Goal: Browse casually: Explore the website without a specific task or goal

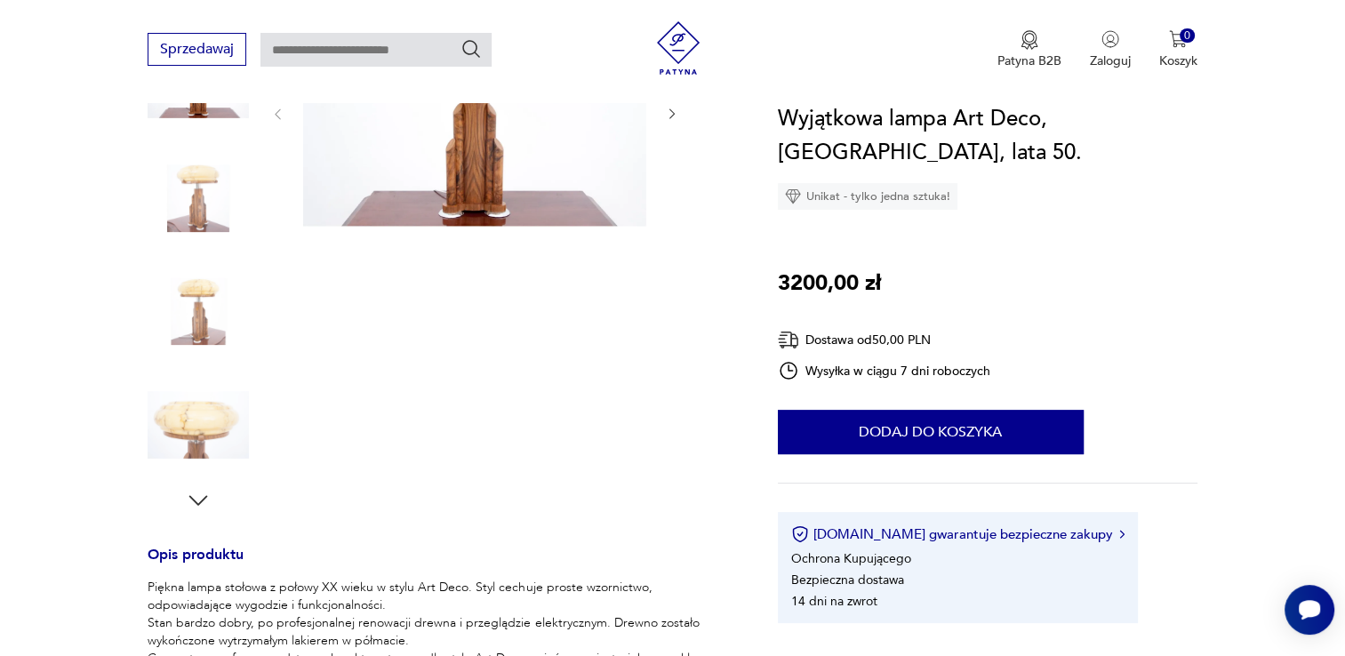
scroll to position [178, 0]
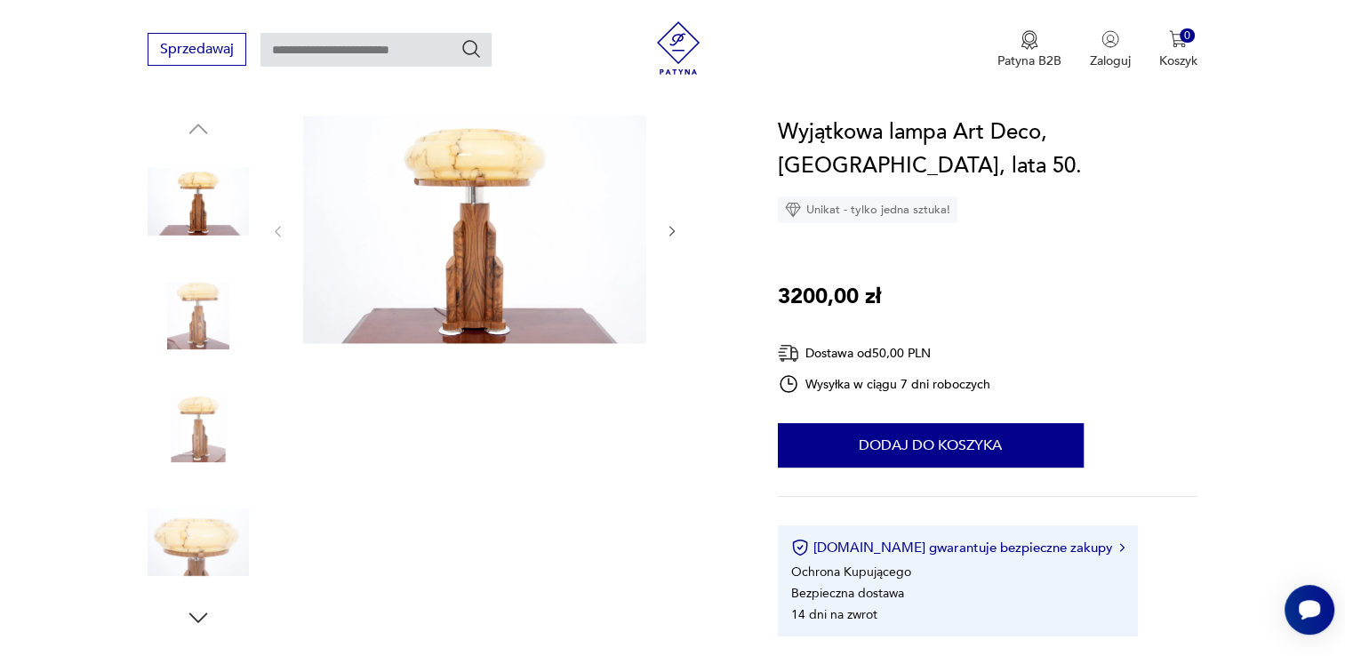
click at [674, 239] on button "button" at bounding box center [672, 232] width 15 height 18
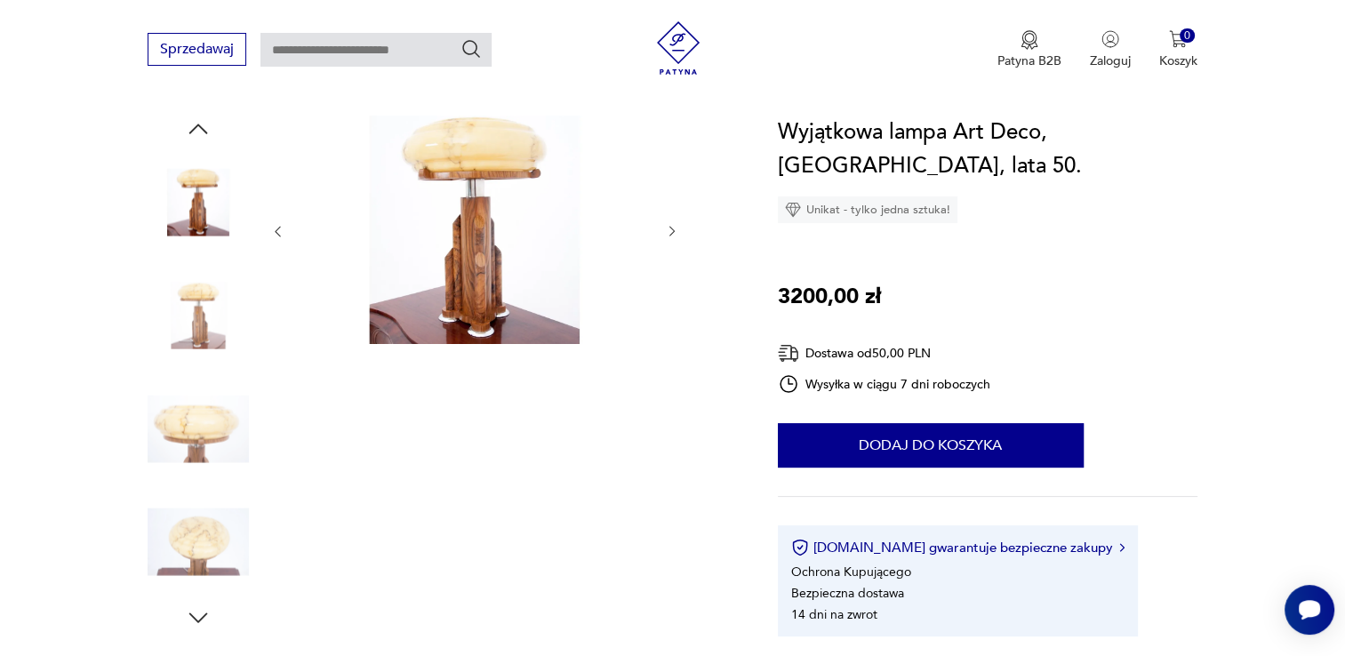
click at [672, 239] on button "button" at bounding box center [672, 232] width 15 height 18
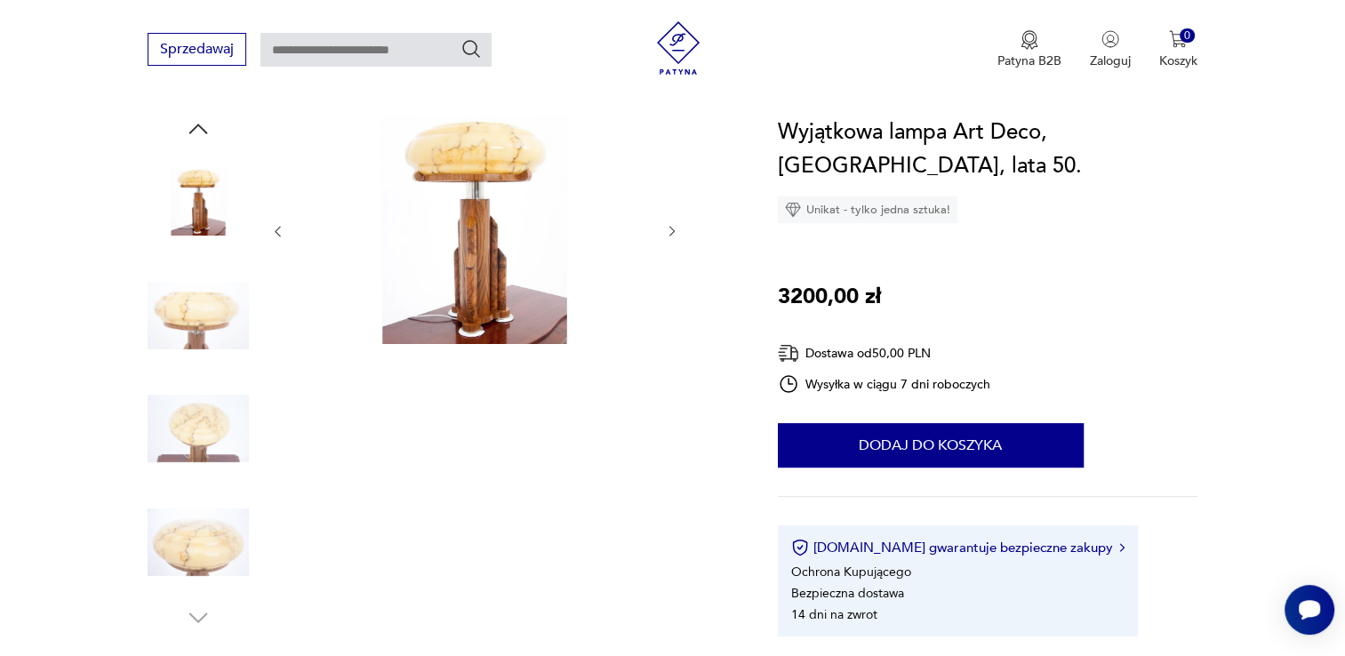
click at [672, 239] on button "button" at bounding box center [672, 232] width 15 height 18
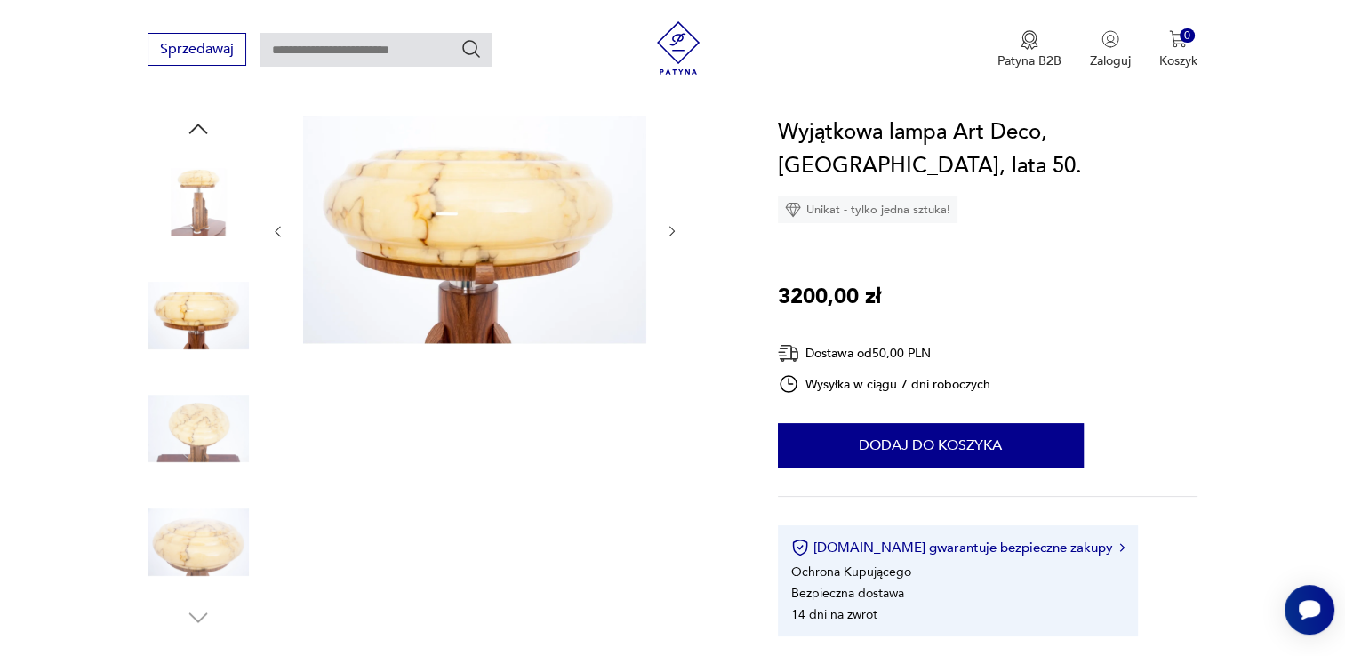
click at [672, 239] on button "button" at bounding box center [672, 232] width 15 height 18
